Goal: Information Seeking & Learning: Understand process/instructions

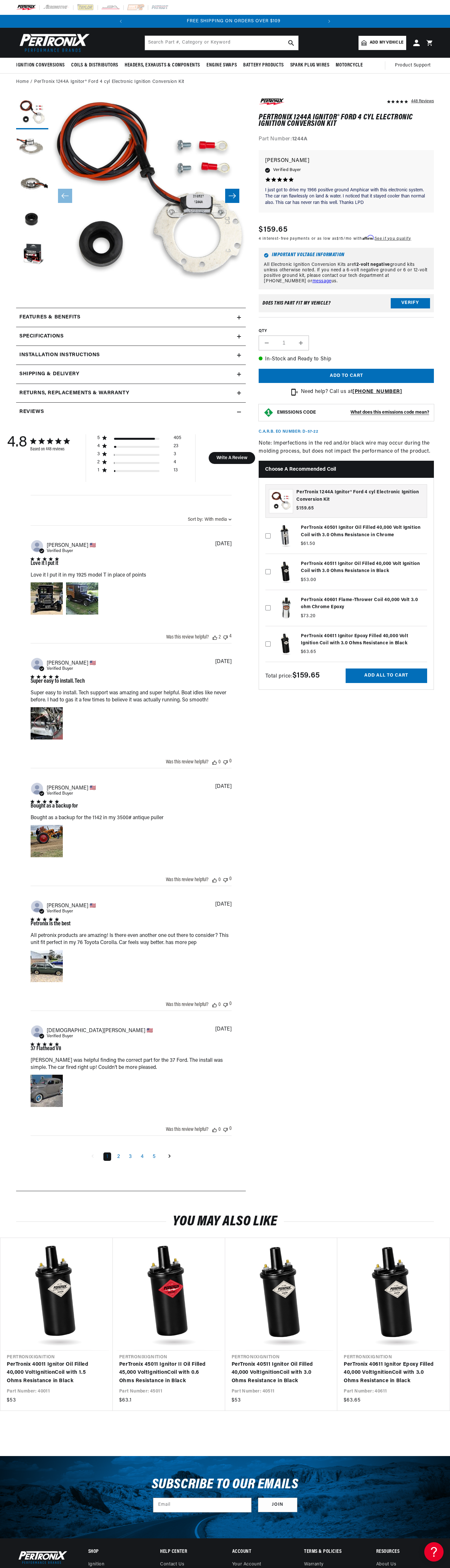
scroll to position [0, 196]
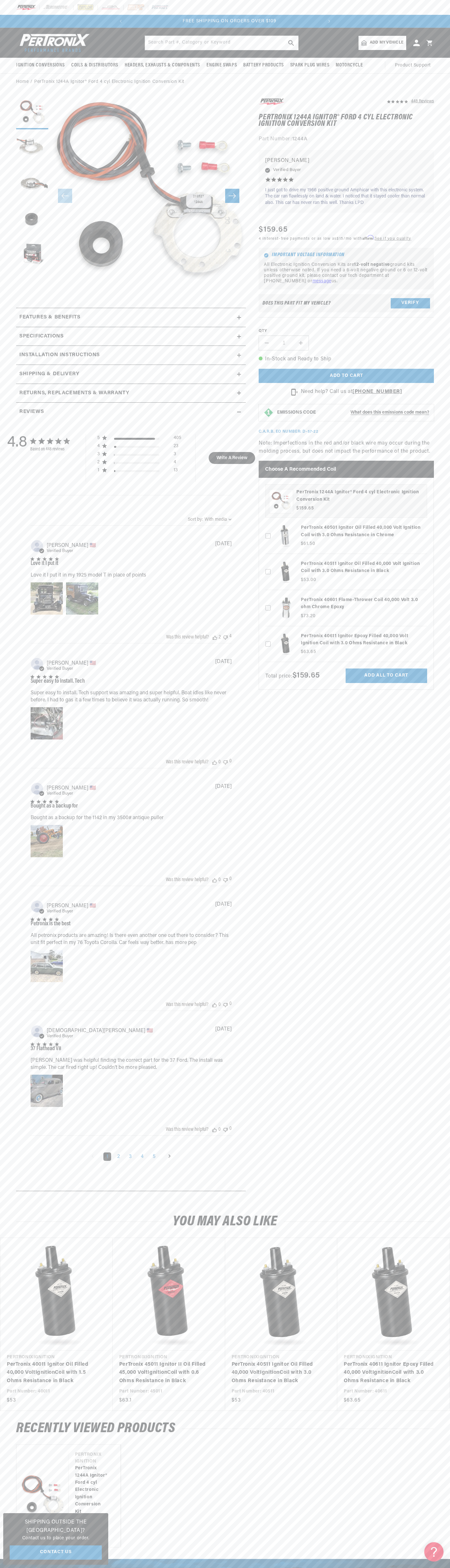
scroll to position [0, 196]
click at [272, 19] on span "FREE SHIPPING ON ORDERS OVER $109" at bounding box center [225, 21] width 94 height 5
click at [435, 29] on header "BETTER SEARCH RESULTS Add your vehicle's year, make, and model to find parts be…" at bounding box center [225, 43] width 450 height 30
click at [112, 1567] on html "Skip to content Your cart Your cart is empty Get the right parts the first time…" at bounding box center [225, 784] width 450 height 1568
click at [24, 395] on h2 "Returns, Replacements & Warranty" at bounding box center [74, 393] width 110 height 9
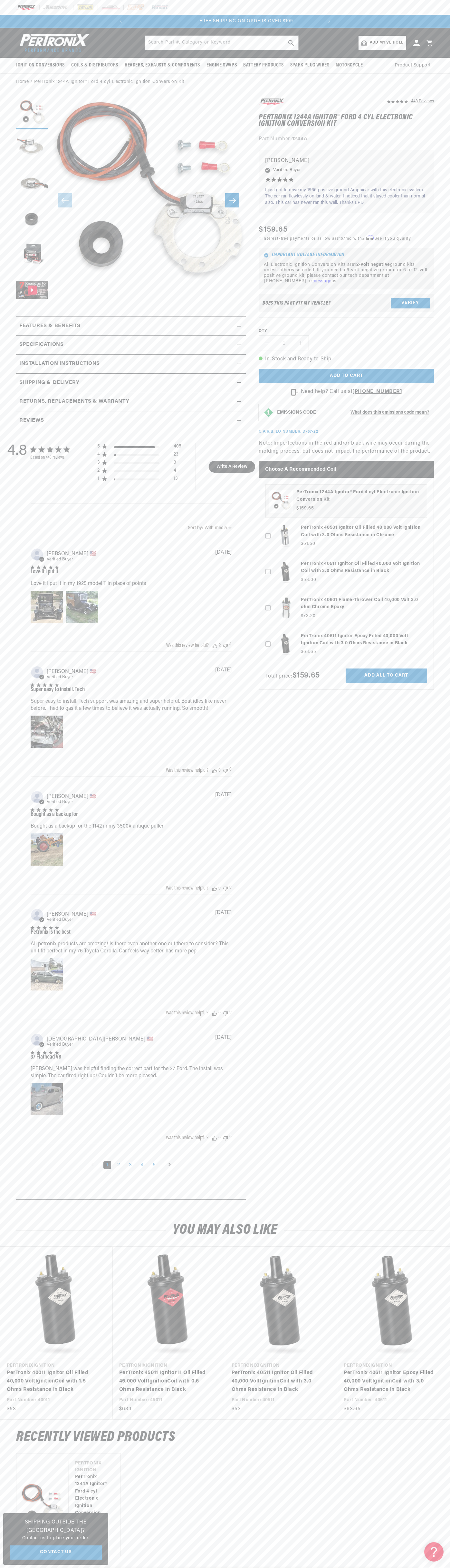
scroll to position [0, 196]
